Goal: Browse casually

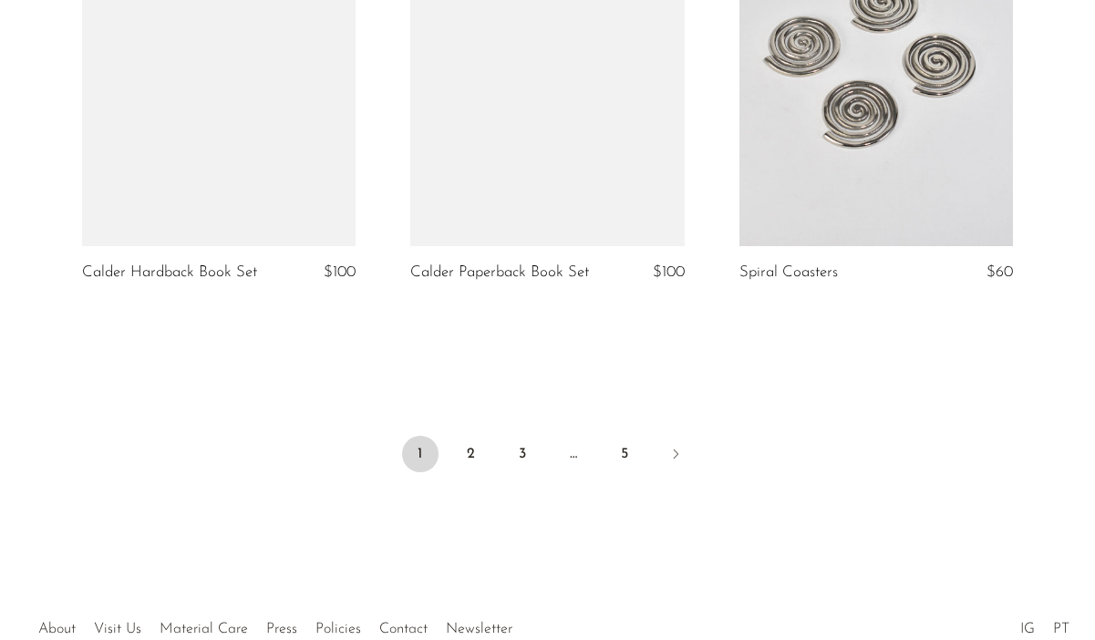
scroll to position [5476, 0]
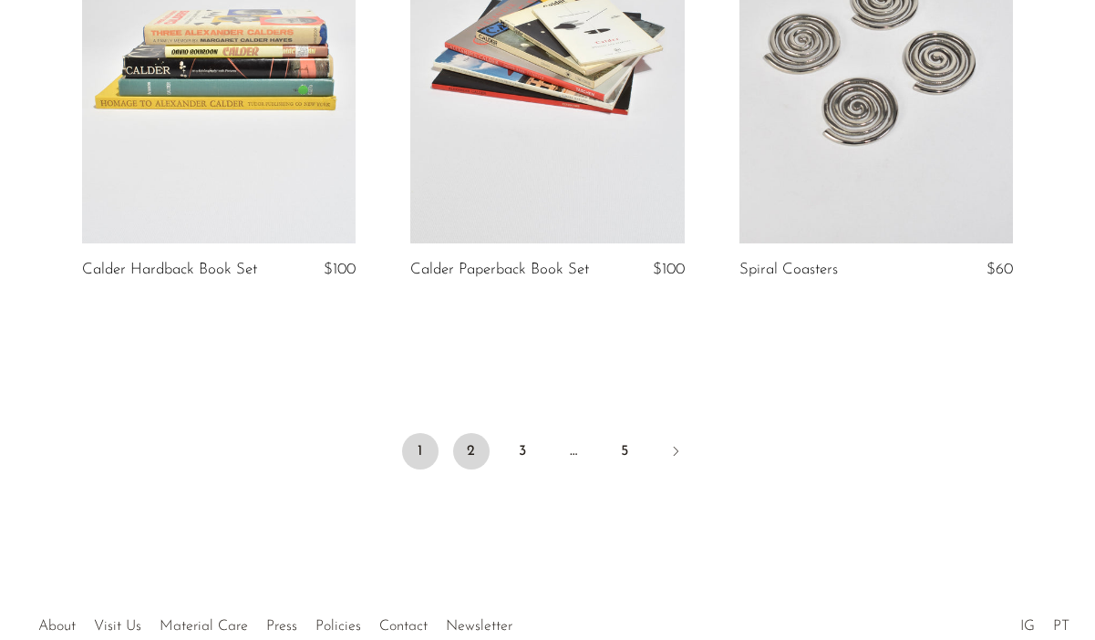
click at [472, 444] on link "2" at bounding box center [471, 451] width 36 height 36
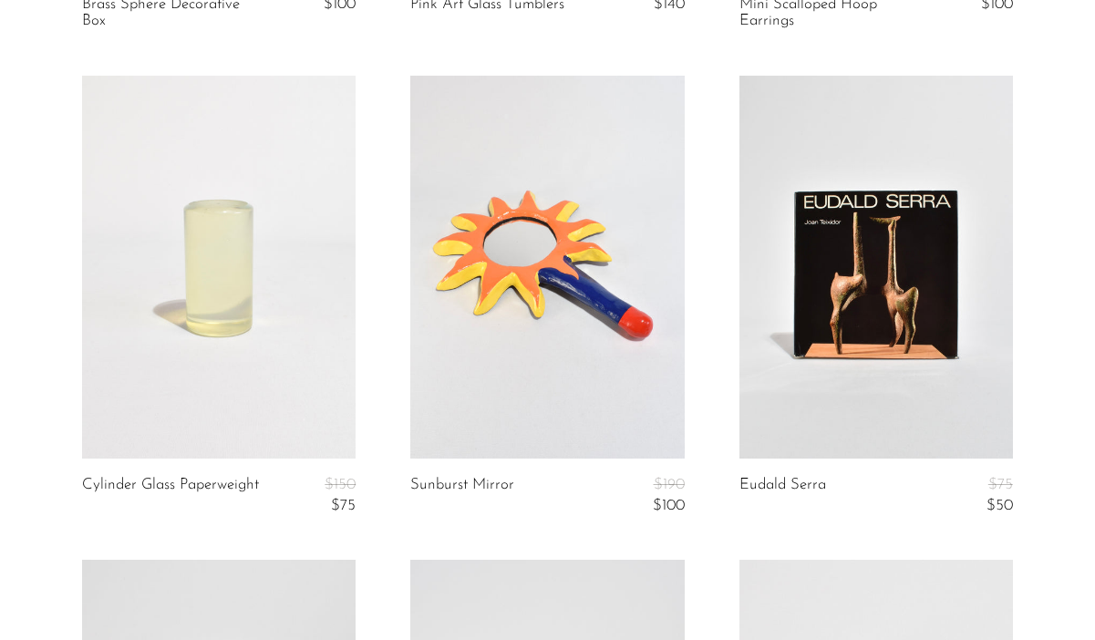
scroll to position [1037, 0]
